Goal: Use online tool/utility: Utilize a website feature to perform a specific function

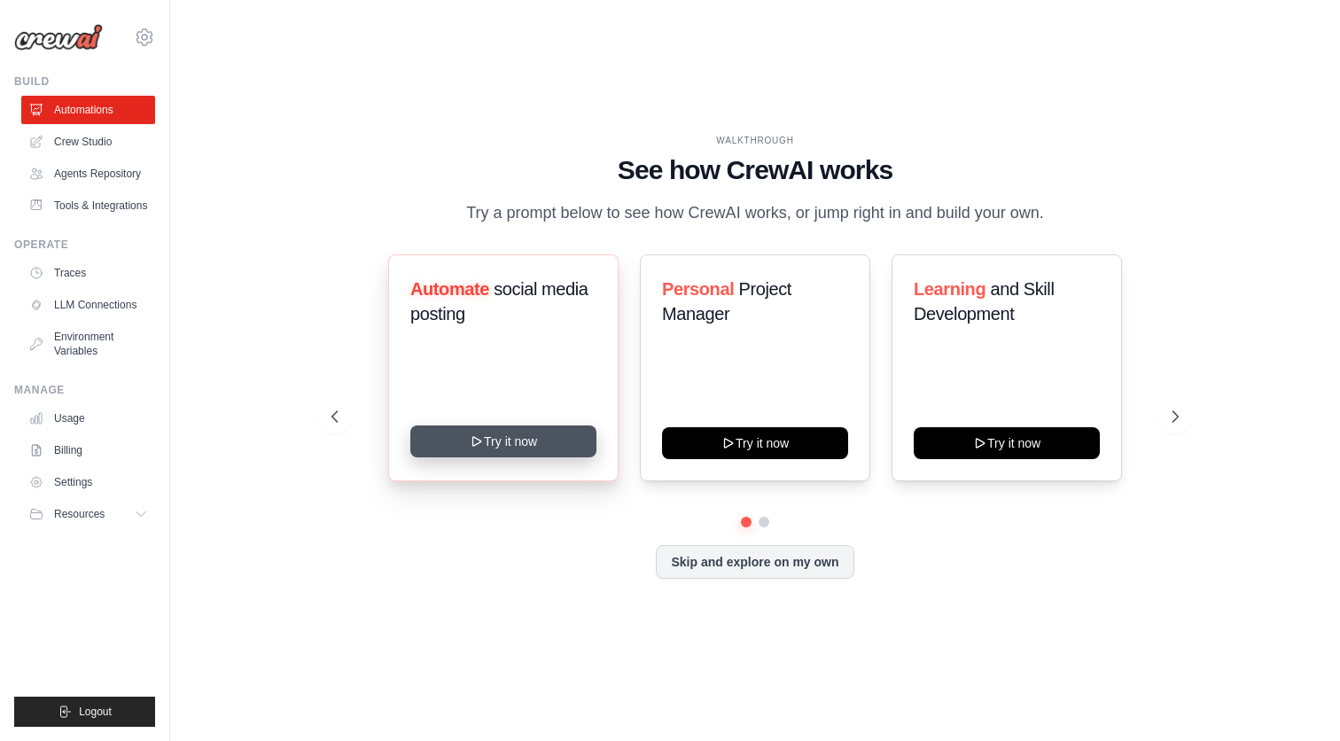
click at [466, 445] on button "Try it now" at bounding box center [503, 441] width 186 height 32
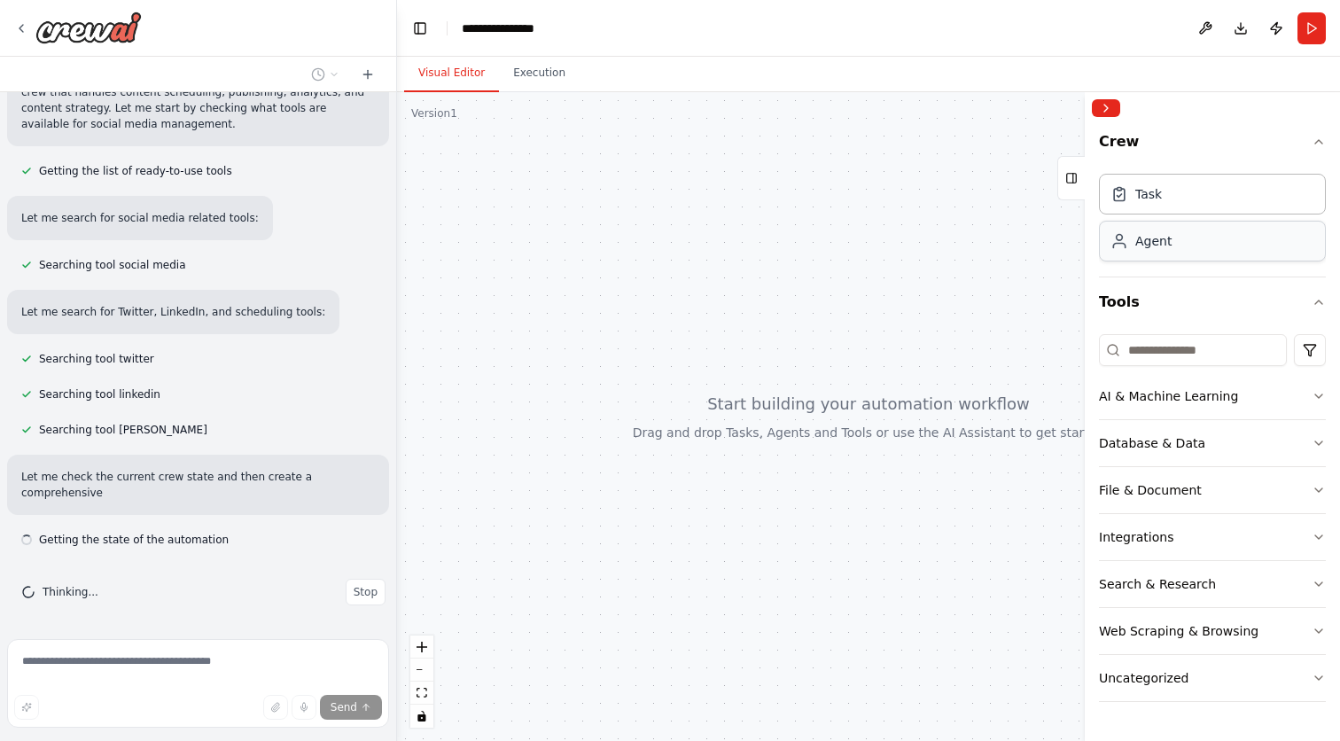
scroll to position [184, 0]
click at [1273, 395] on button "AI & Machine Learning" at bounding box center [1212, 396] width 227 height 46
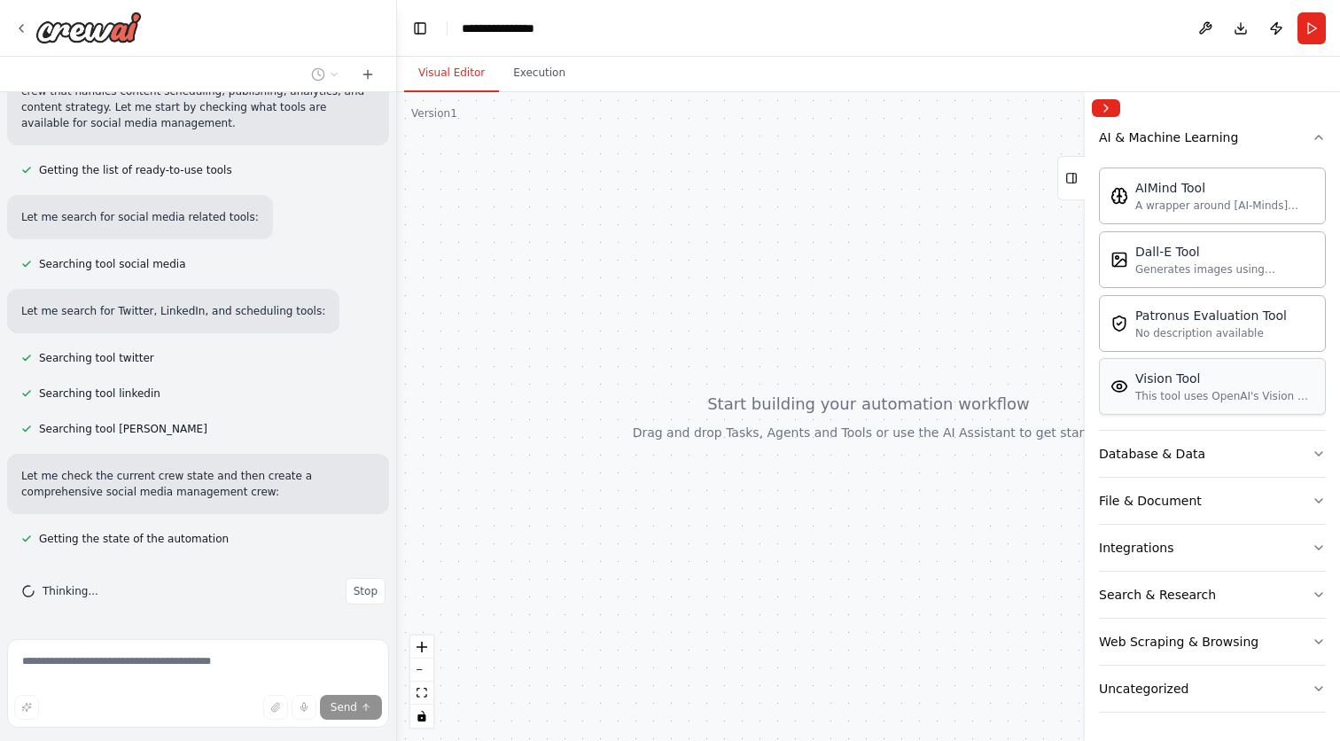
scroll to position [259, 0]
click at [1257, 458] on button "Database & Data" at bounding box center [1212, 454] width 227 height 46
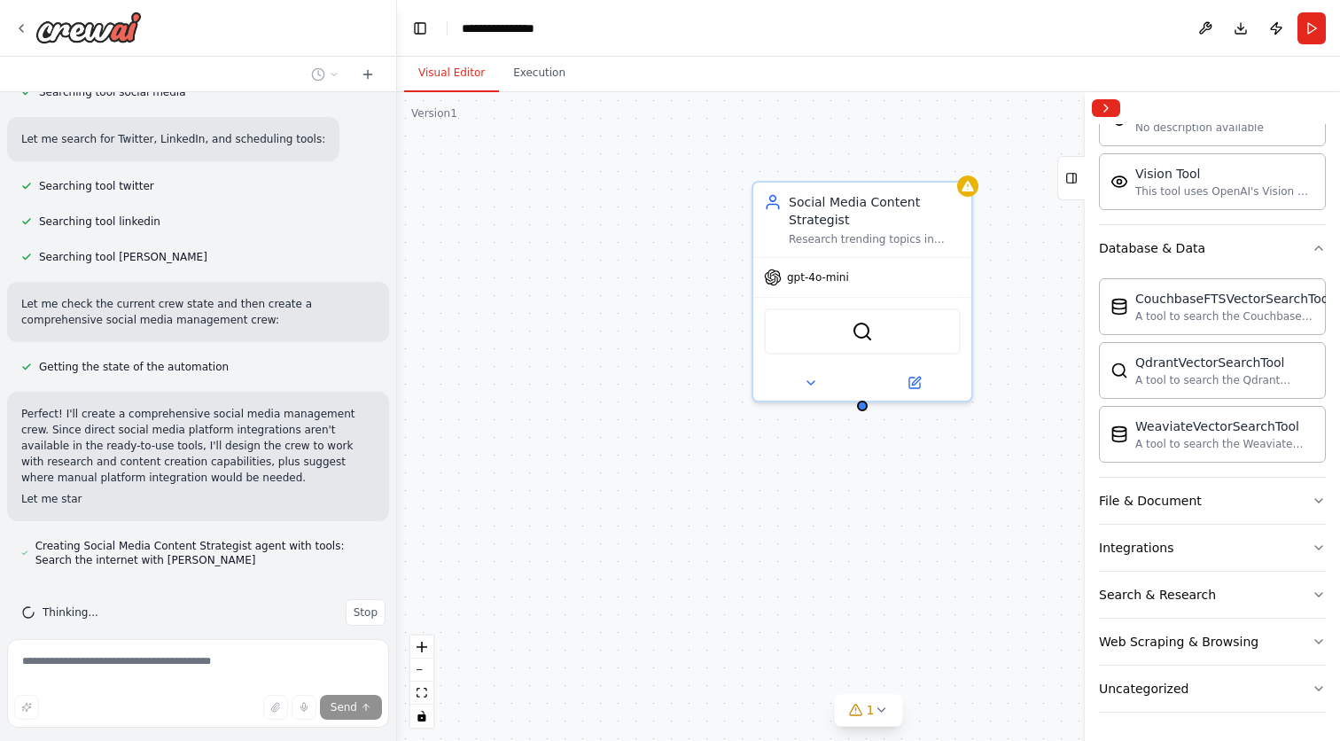
scroll to position [377, 0]
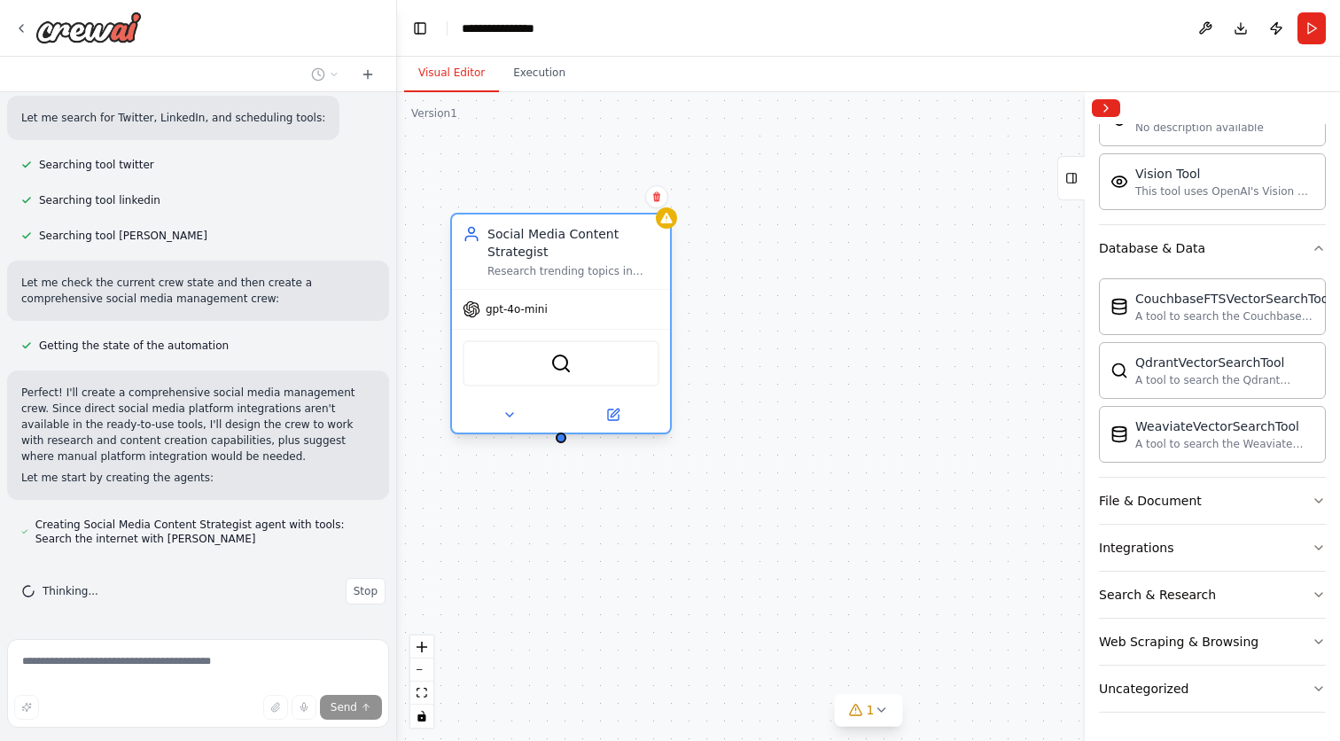
drag, startPoint x: 913, startPoint y: 217, endPoint x: 605, endPoint y: 257, distance: 310.1
click at [605, 257] on div "Social Media Content Strategist Research trending topics in {industry}, analyze…" at bounding box center [573, 251] width 172 height 53
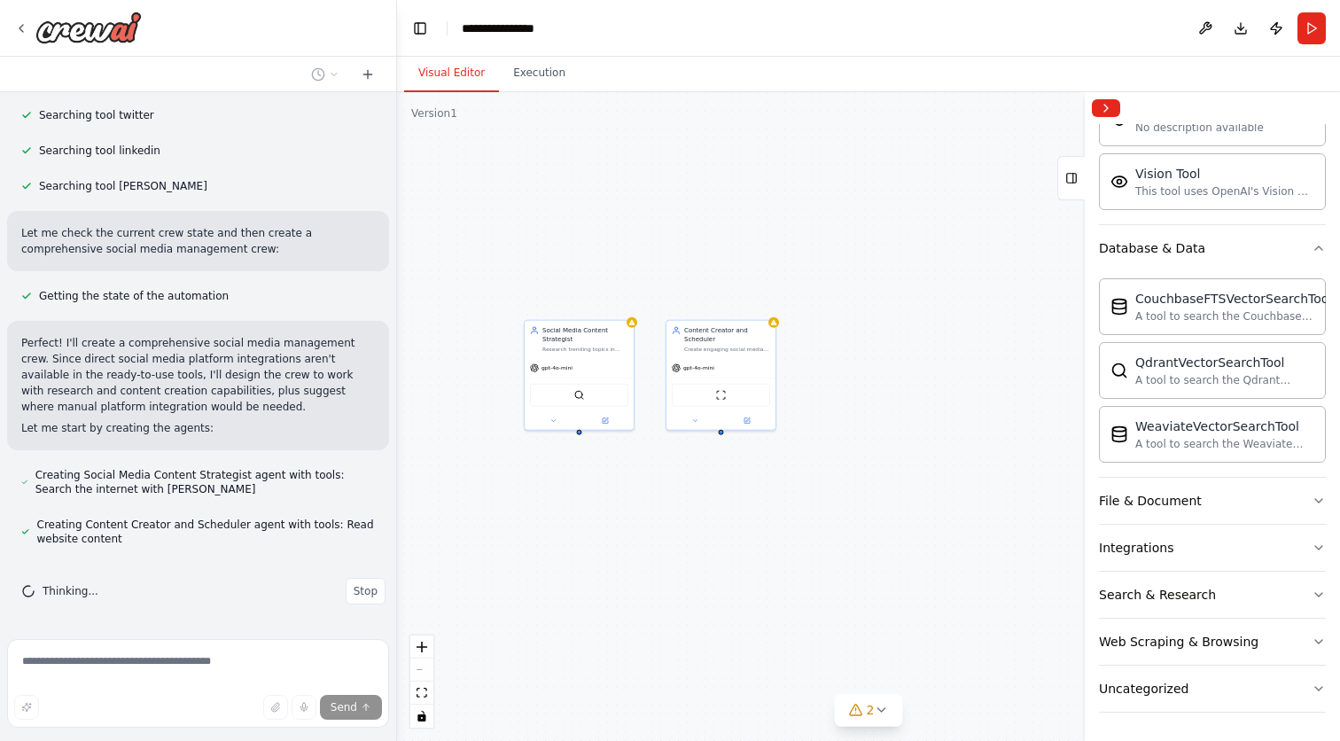
scroll to position [477, 0]
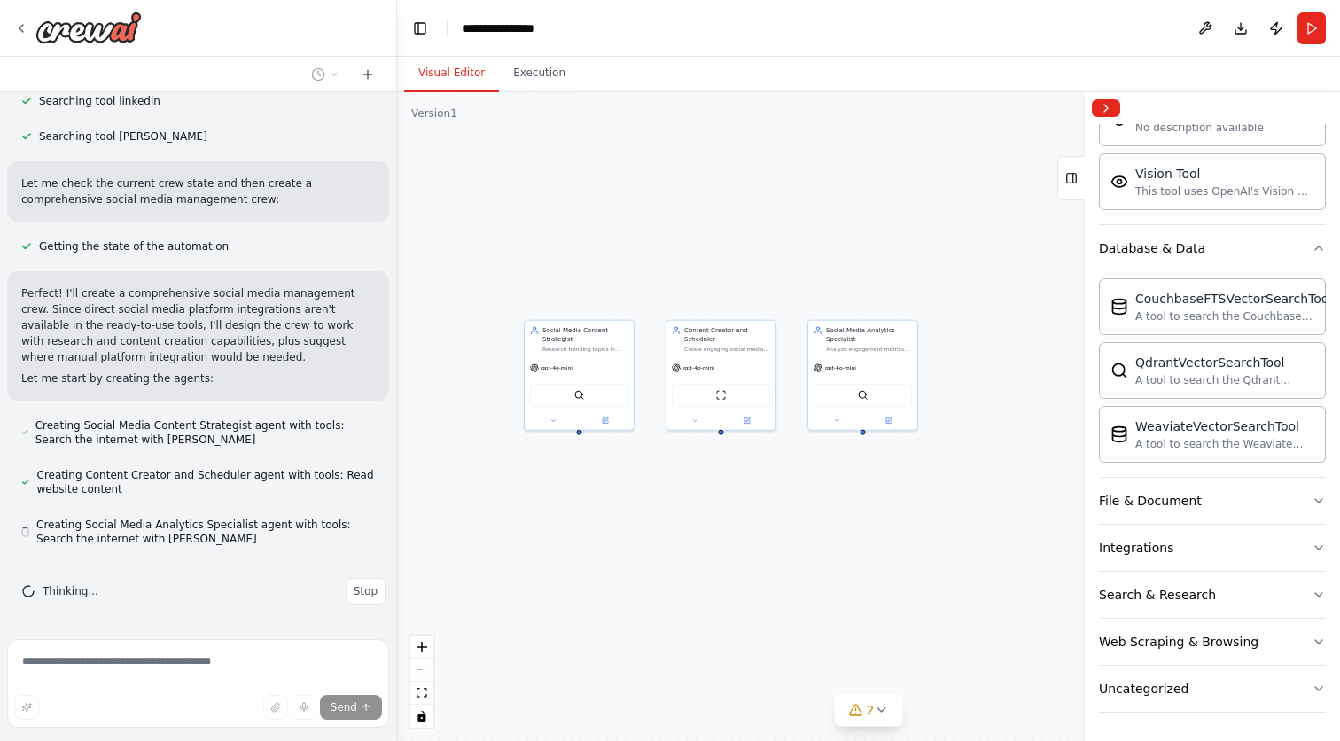
drag, startPoint x: 957, startPoint y: 549, endPoint x: 692, endPoint y: 532, distance: 265.5
click at [692, 532] on div "Social Media Content Strategist Research trending topics in {industry}, analyze…" at bounding box center [868, 416] width 943 height 649
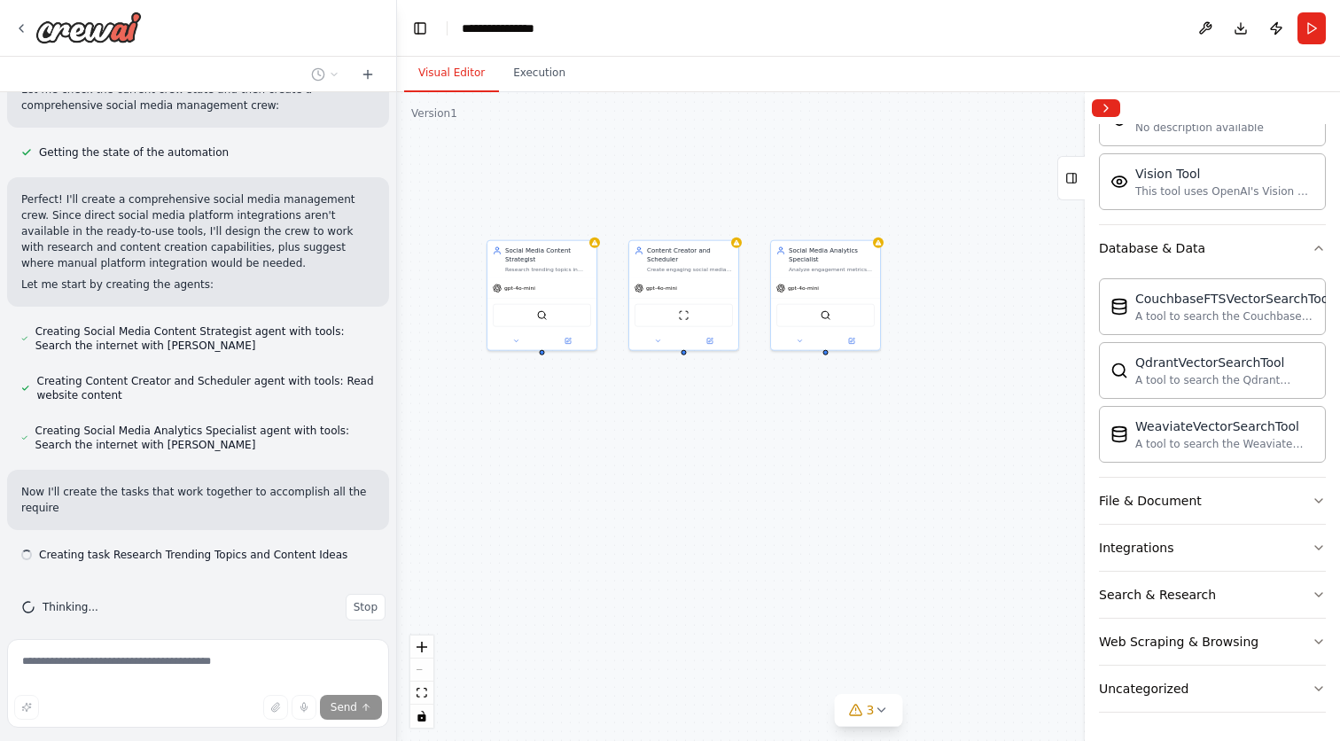
scroll to position [587, 0]
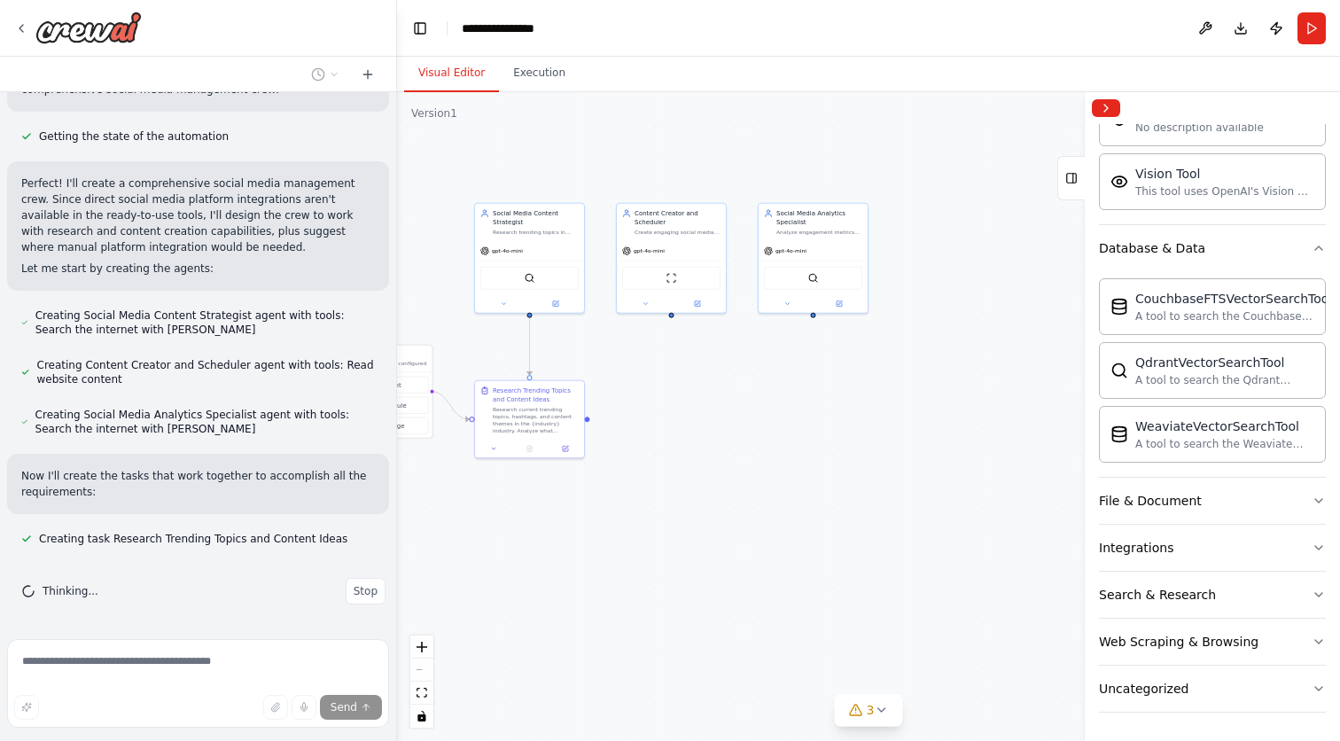
drag, startPoint x: 692, startPoint y: 532, endPoint x: 642, endPoint y: 415, distance: 127.1
click at [642, 415] on div ".deletable-edge-delete-btn { width: 20px; height: 20px; border: 0px solid #ffff…" at bounding box center [868, 416] width 943 height 649
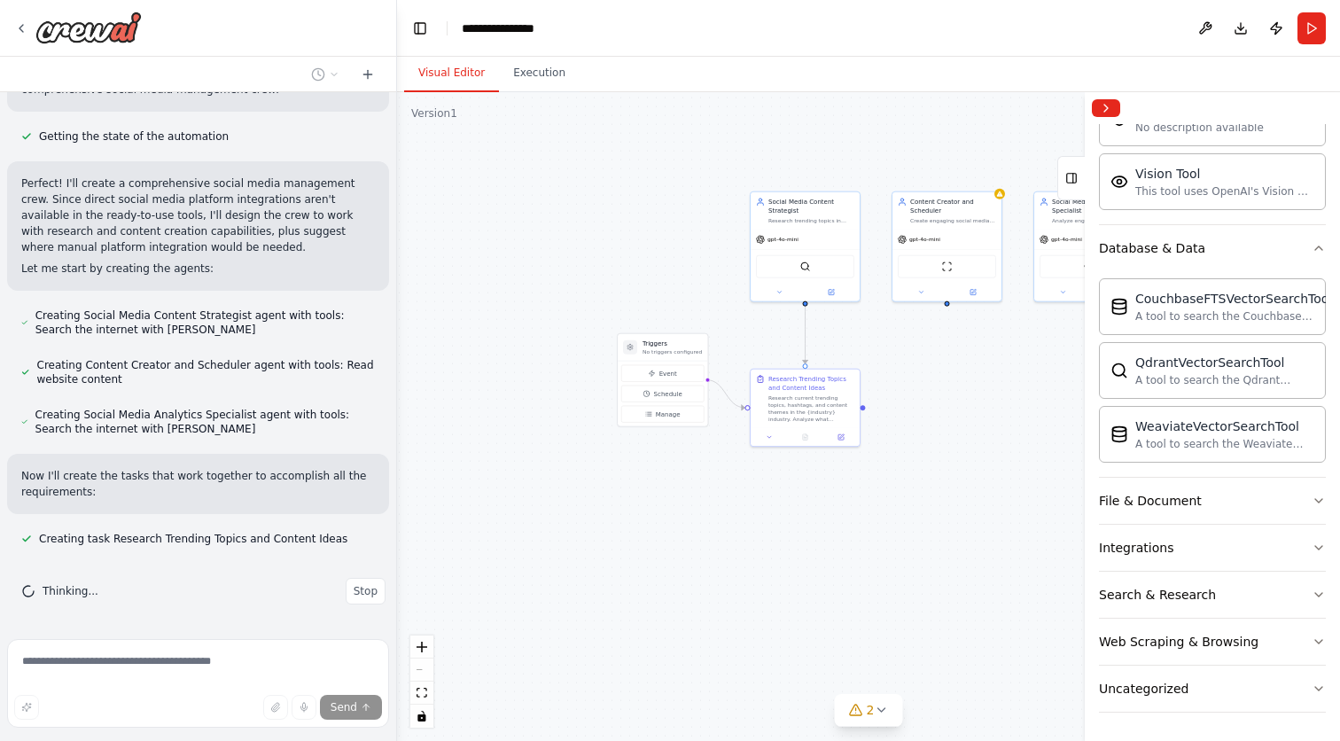
drag, startPoint x: 657, startPoint y: 439, endPoint x: 932, endPoint y: 427, distance: 275.8
click at [932, 427] on div ".deletable-edge-delete-btn { width: 20px; height: 20px; border: 0px solid #ffff…" at bounding box center [868, 416] width 943 height 649
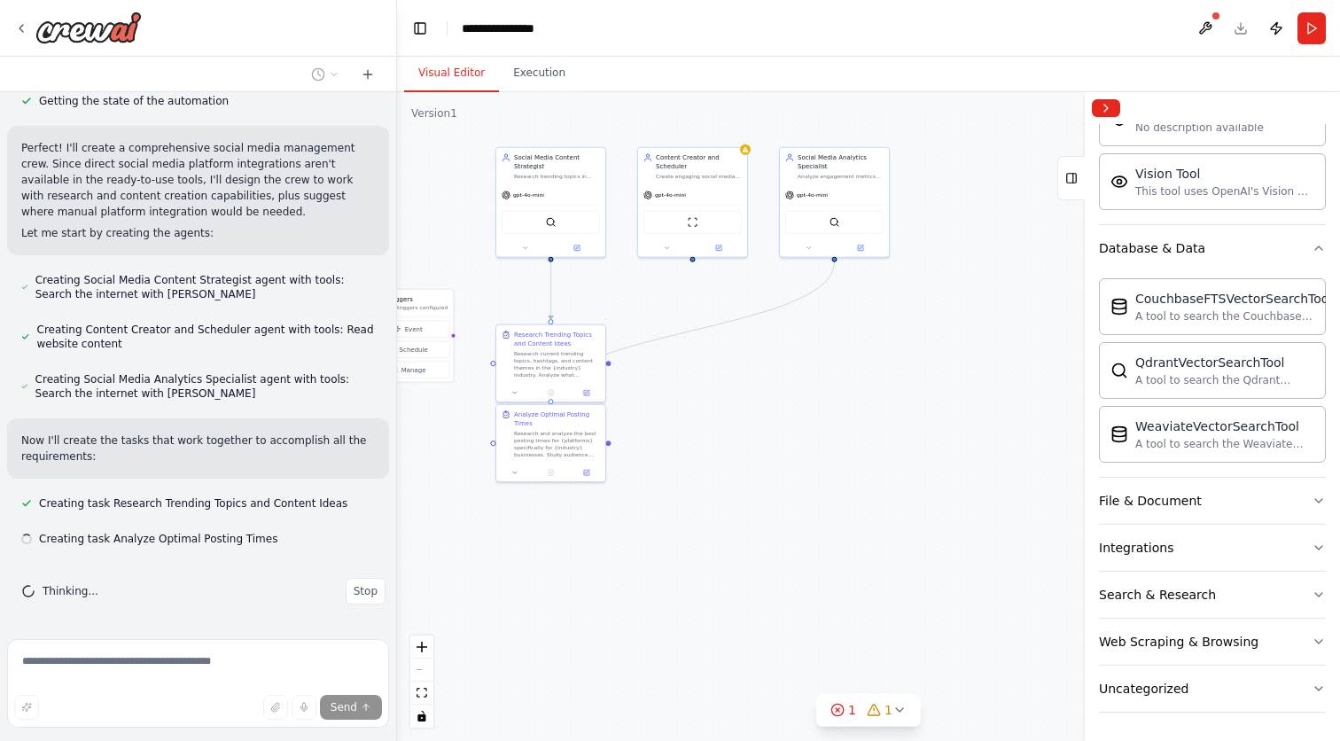
drag, startPoint x: 932, startPoint y: 427, endPoint x: 678, endPoint y: 383, distance: 258.2
click at [678, 383] on div ".deletable-edge-delete-btn { width: 20px; height: 20px; border: 0px solid #ffff…" at bounding box center [868, 416] width 943 height 649
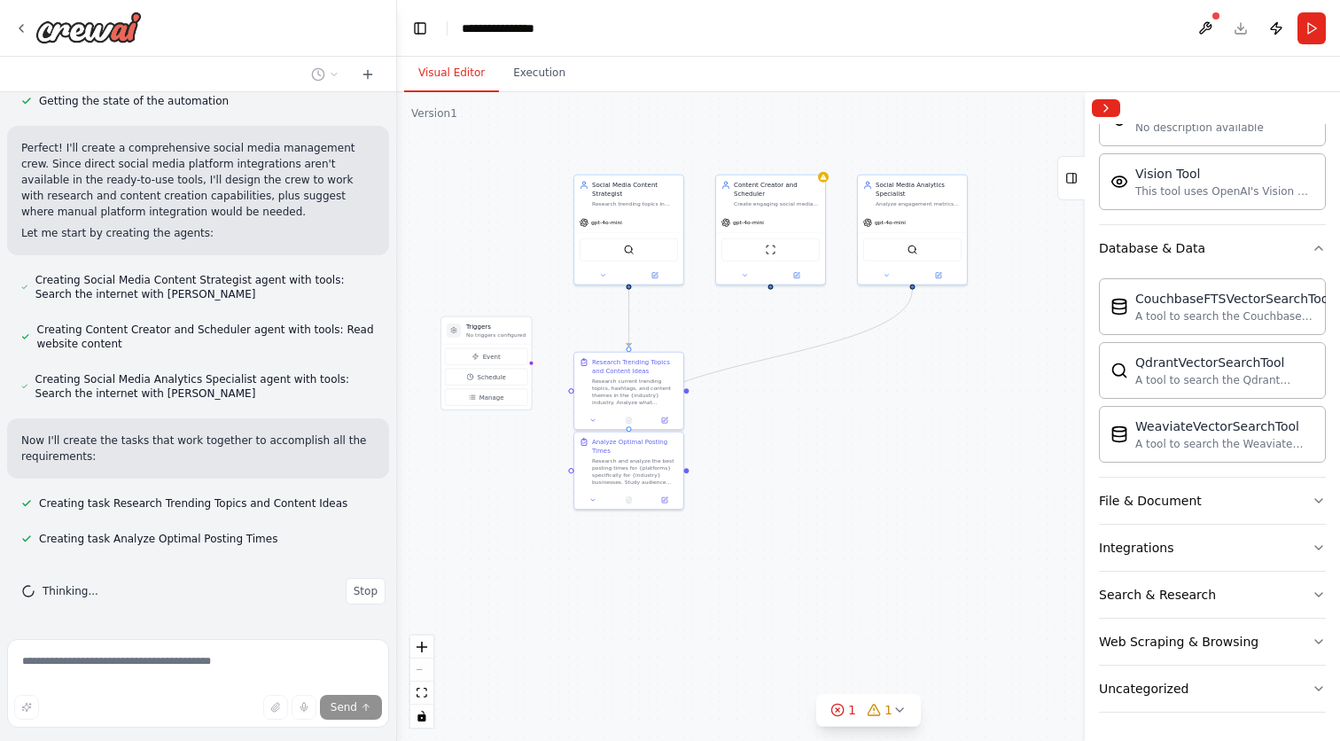
drag, startPoint x: 694, startPoint y: 413, endPoint x: 772, endPoint y: 440, distance: 82.7
click at [772, 440] on div ".deletable-edge-delete-btn { width: 20px; height: 20px; border: 0px solid #ffff…" at bounding box center [868, 416] width 943 height 649
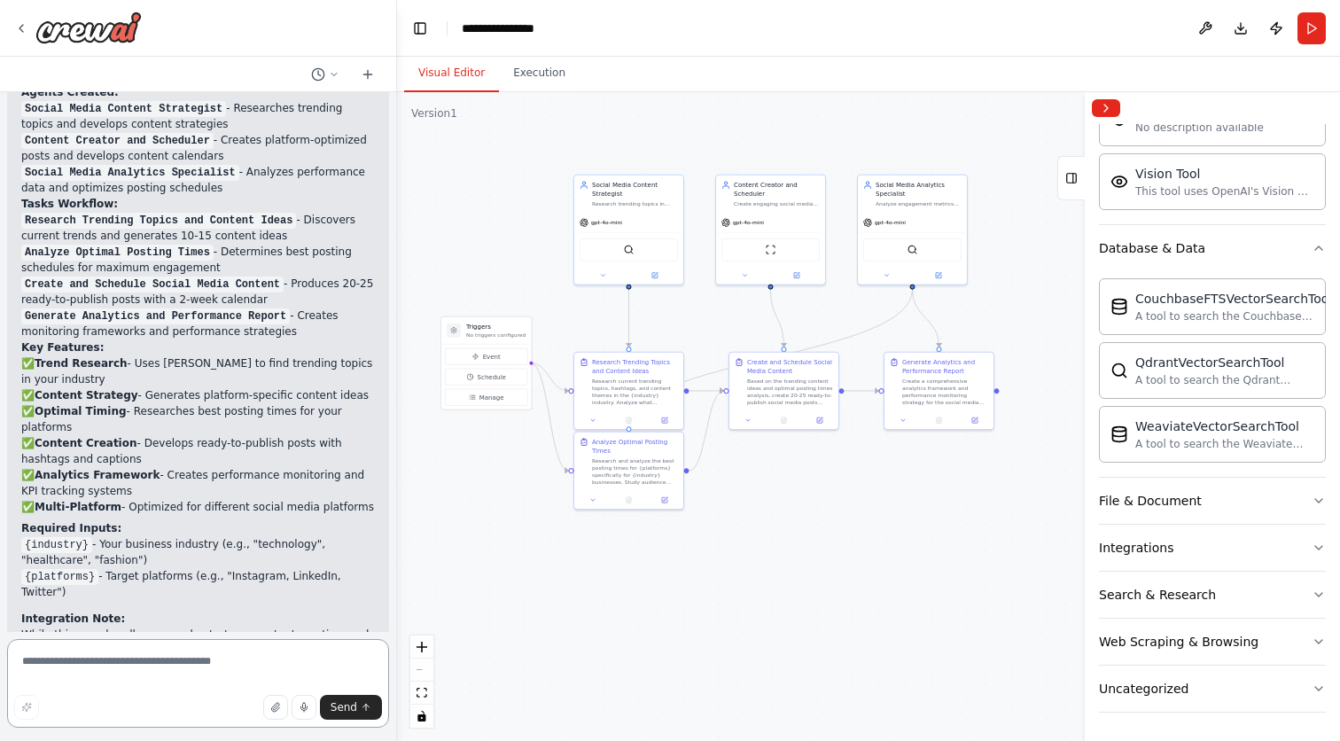
scroll to position [1529, 0]
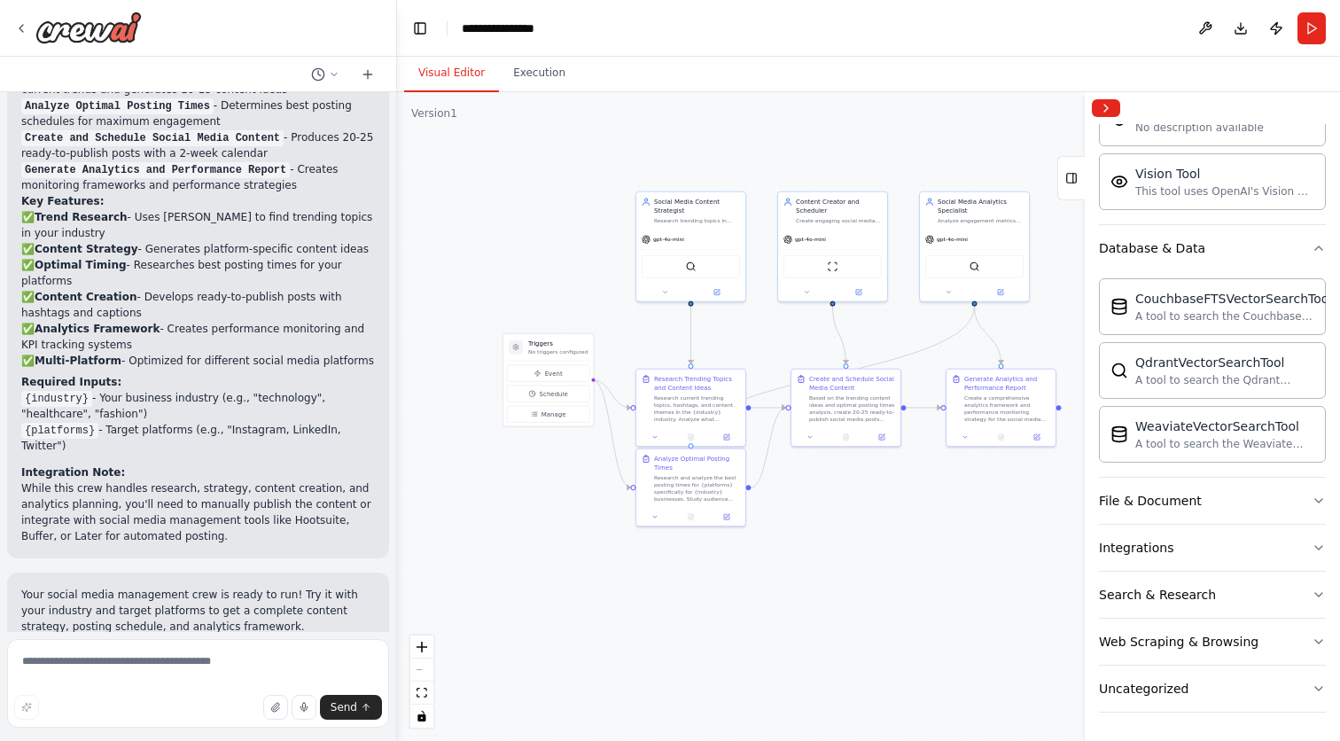
drag, startPoint x: 706, startPoint y: 544, endPoint x: 768, endPoint y: 561, distance: 64.3
click at [768, 561] on div ".deletable-edge-delete-btn { width: 20px; height: 20px; border: 0px solid #ffff…" at bounding box center [868, 416] width 943 height 649
